Goal: Task Accomplishment & Management: Manage account settings

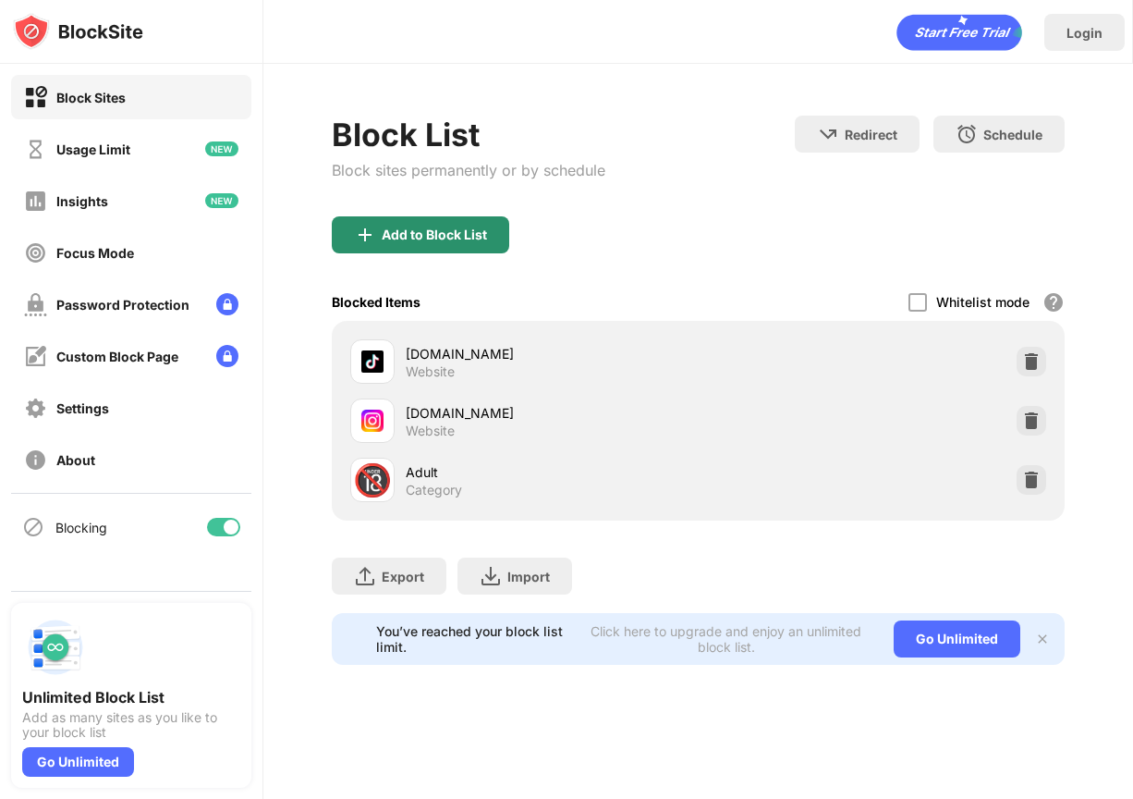
click at [432, 242] on div "Add to Block List" at bounding box center [420, 234] width 177 height 37
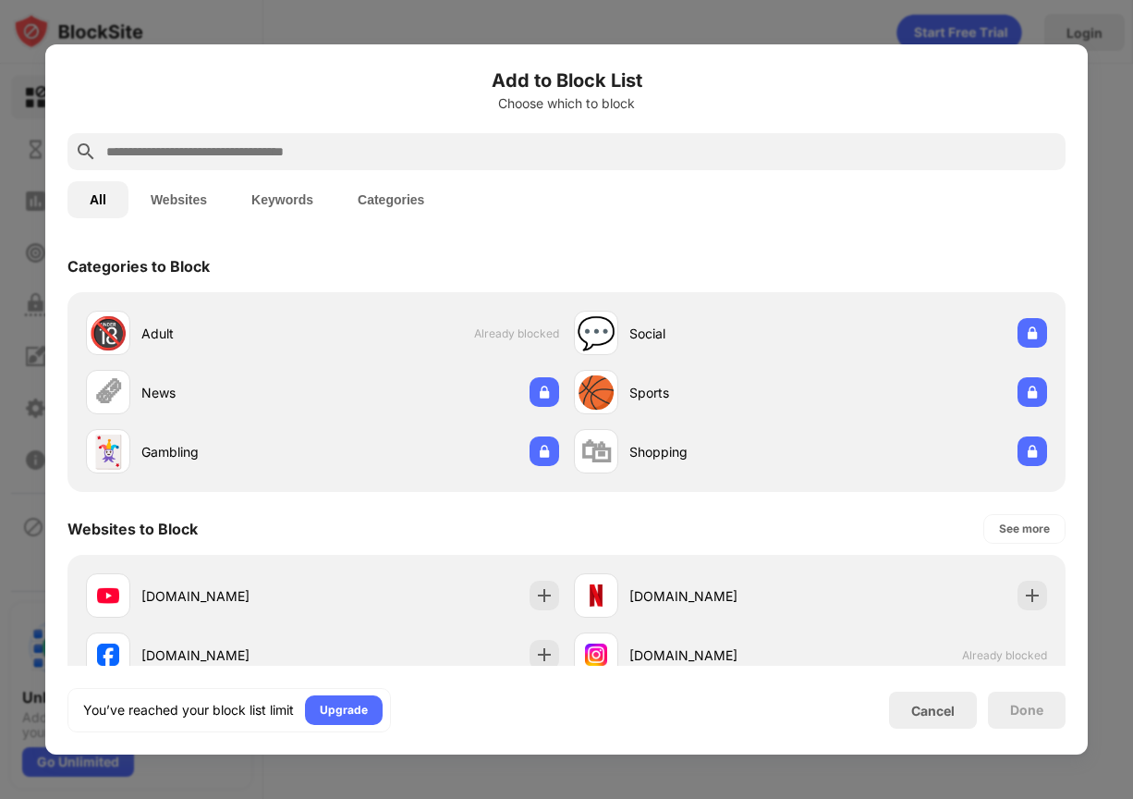
click at [301, 201] on button "Keywords" at bounding box center [282, 199] width 106 height 37
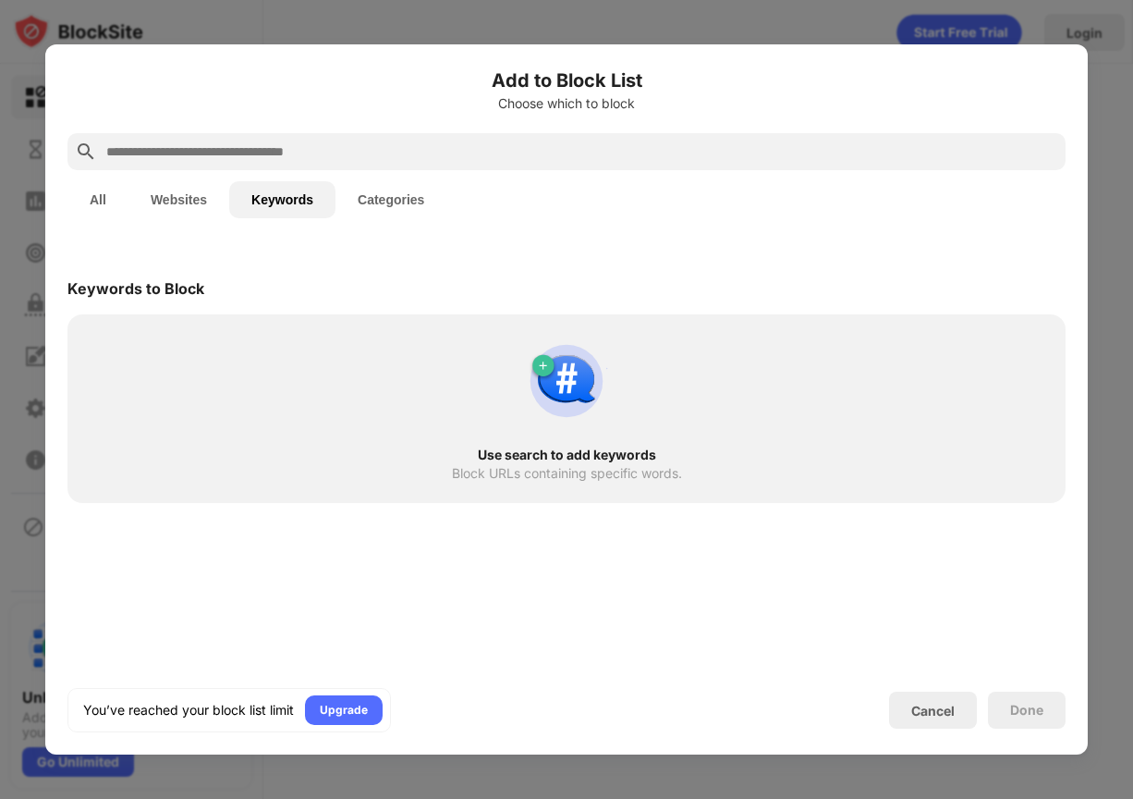
click at [207, 152] on input "text" at bounding box center [581, 151] width 954 height 22
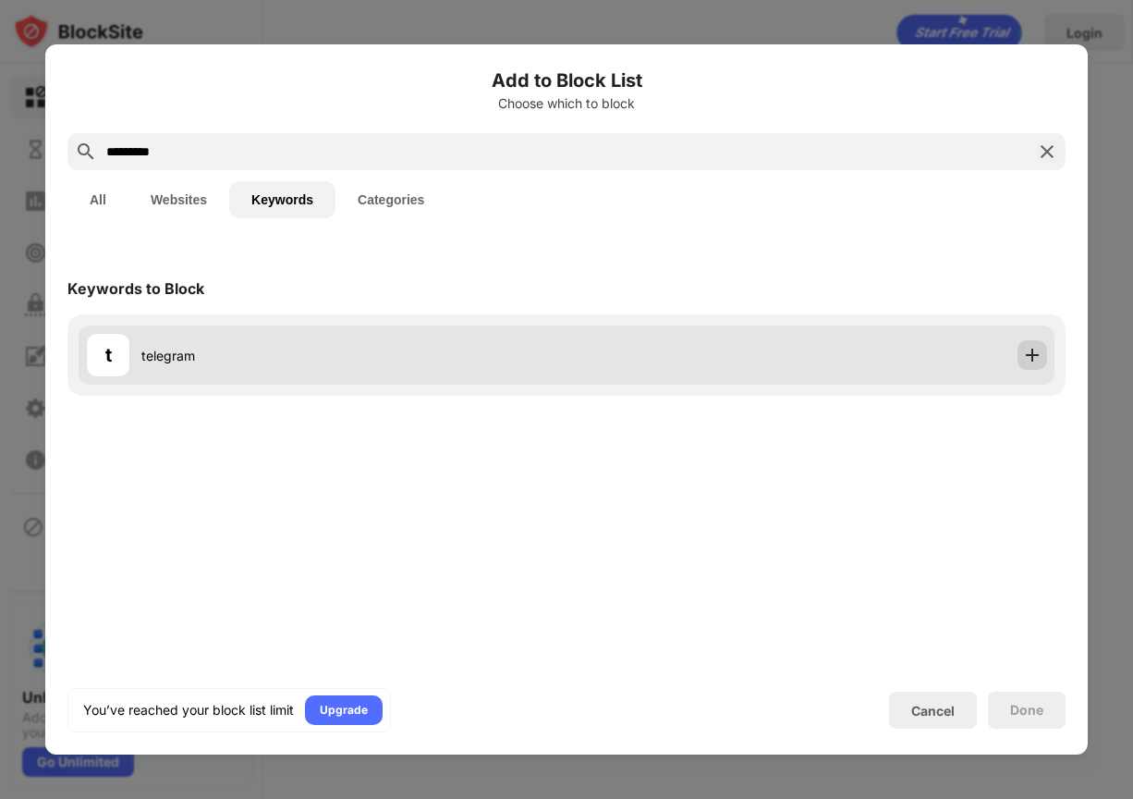
type input "********"
click at [1030, 357] on img at bounding box center [1032, 355] width 18 height 18
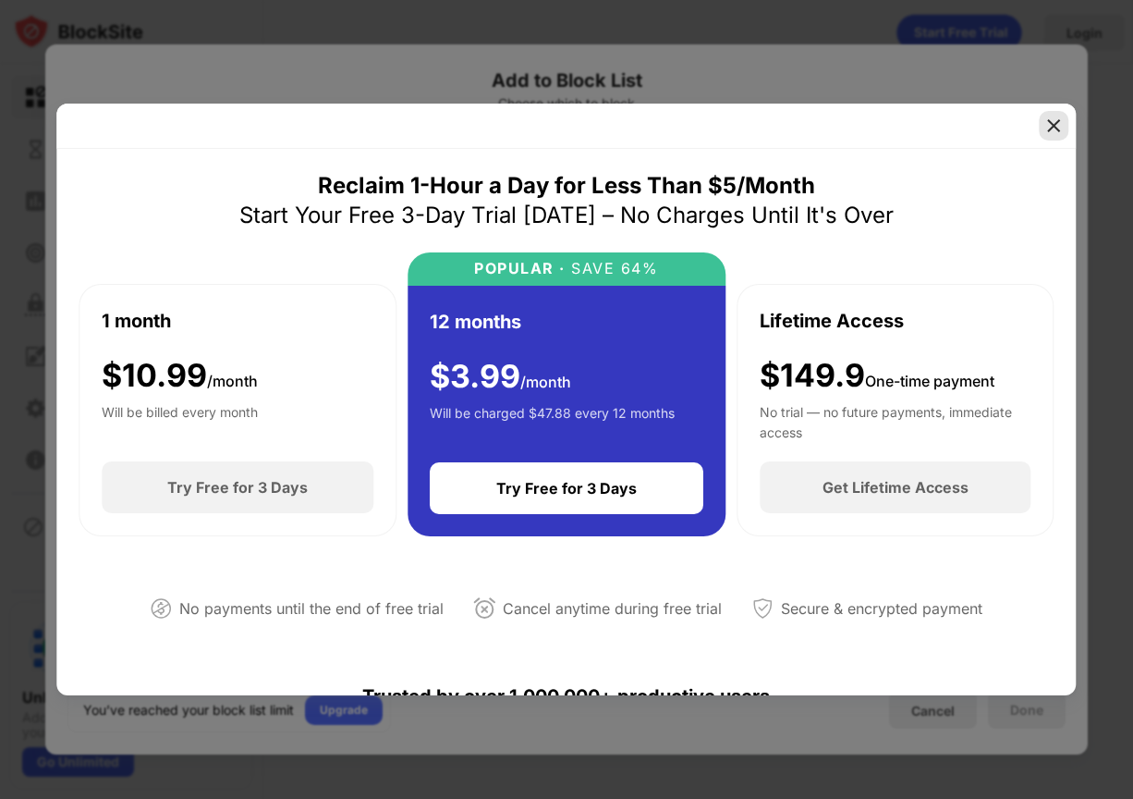
click at [1050, 122] on img at bounding box center [1054, 125] width 18 height 18
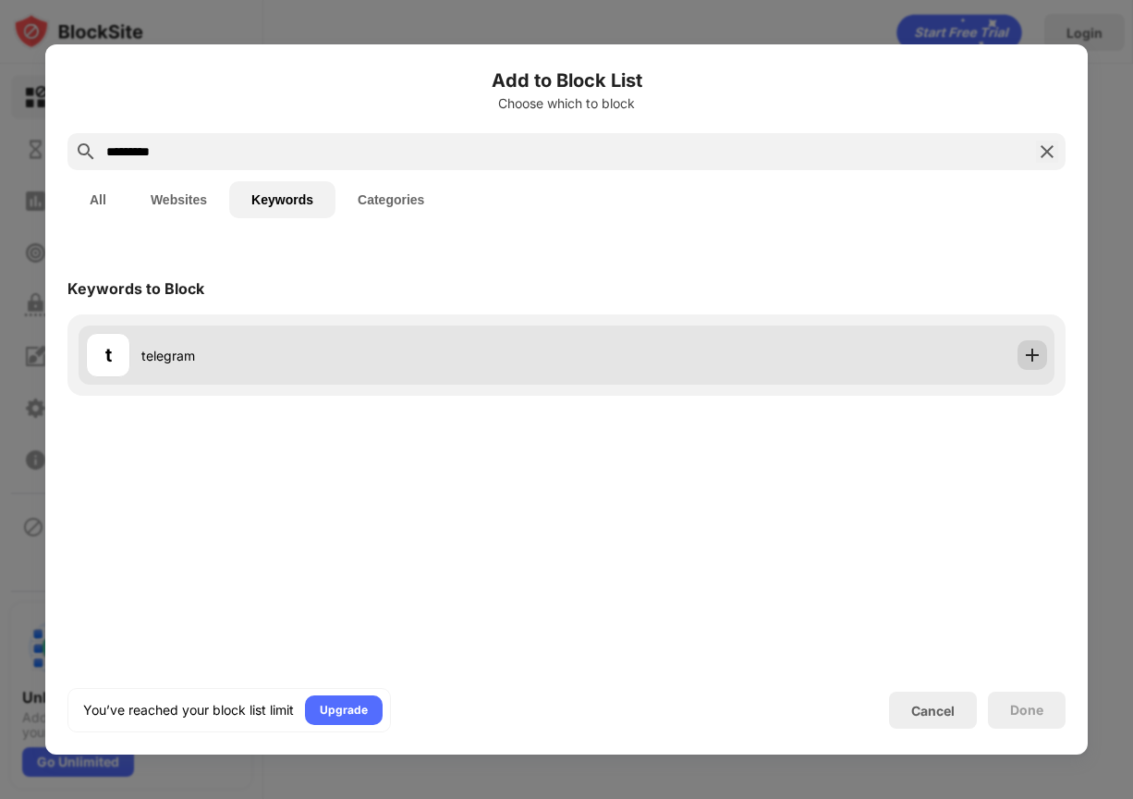
click at [1036, 355] on img at bounding box center [1032, 355] width 18 height 18
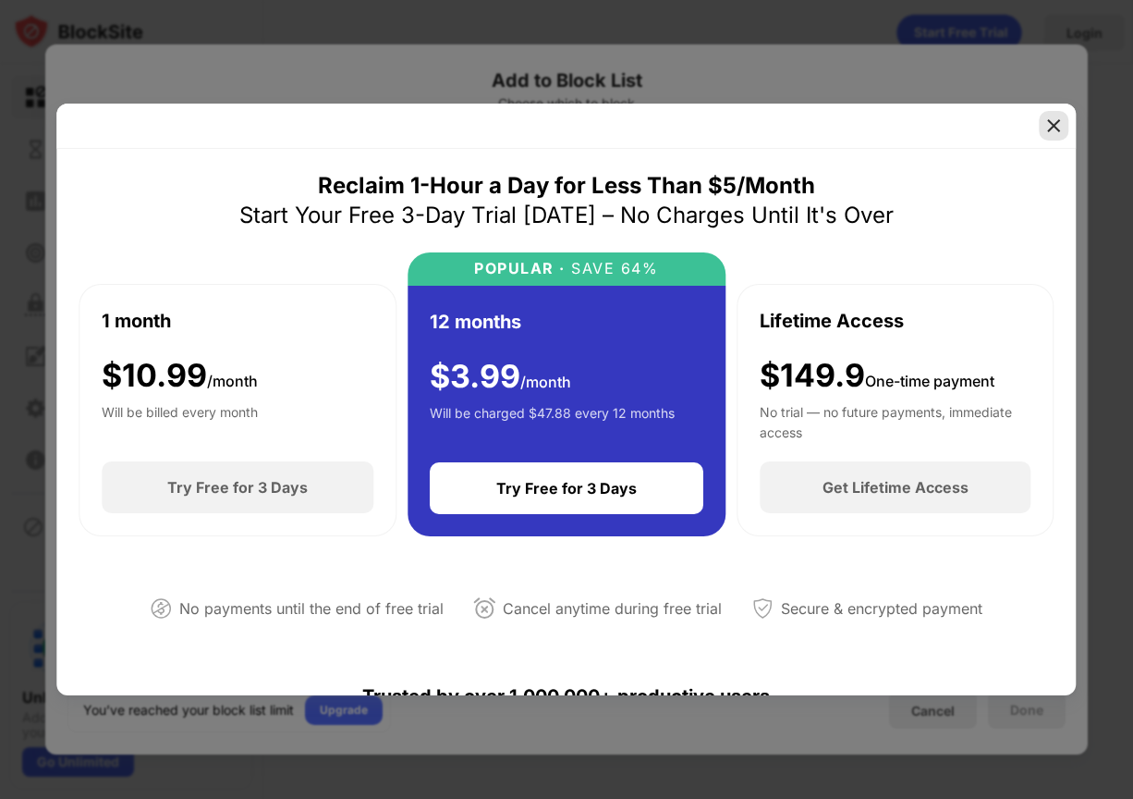
click at [1055, 127] on img at bounding box center [1054, 125] width 18 height 18
